Goal: Find specific page/section: Find specific page/section

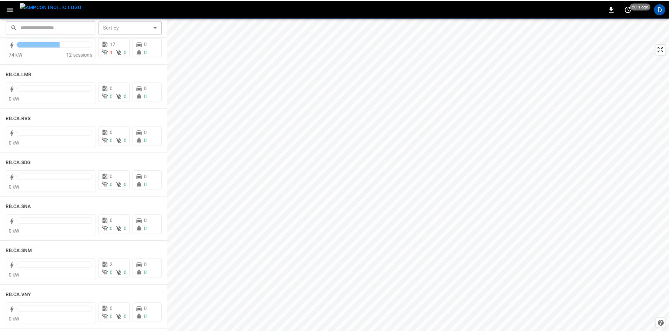
scroll to position [1017, 0]
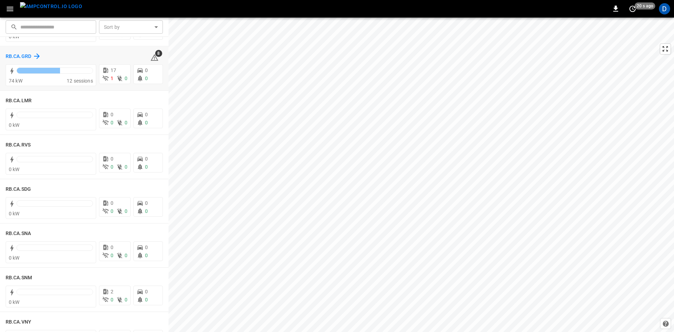
click at [19, 55] on h6 "RB.CA.GRD" at bounding box center [19, 57] width 26 height 8
